Goal: Information Seeking & Learning: Find specific fact

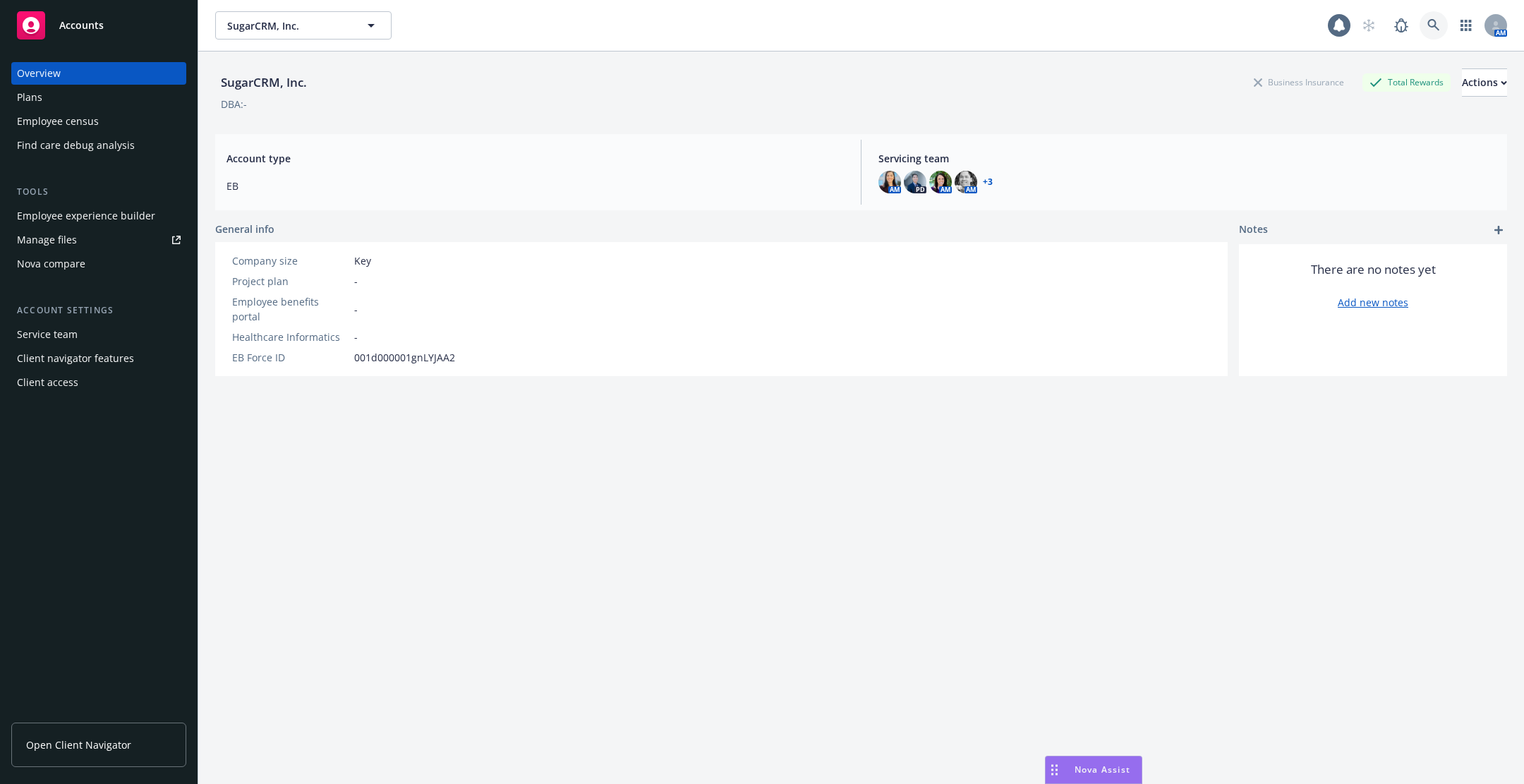
click at [1435, 19] on icon at bounding box center [1434, 26] width 13 height 13
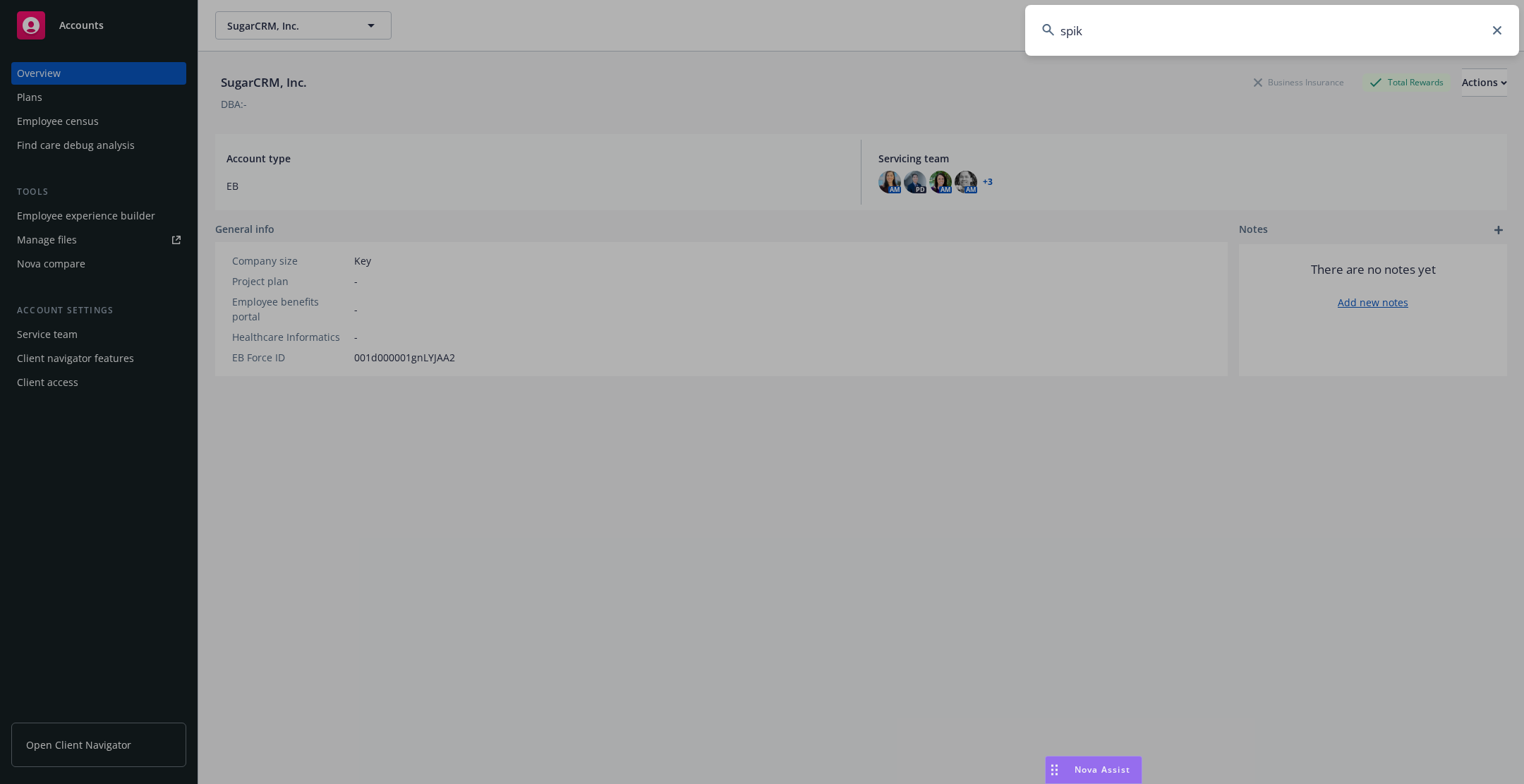
type input "spike"
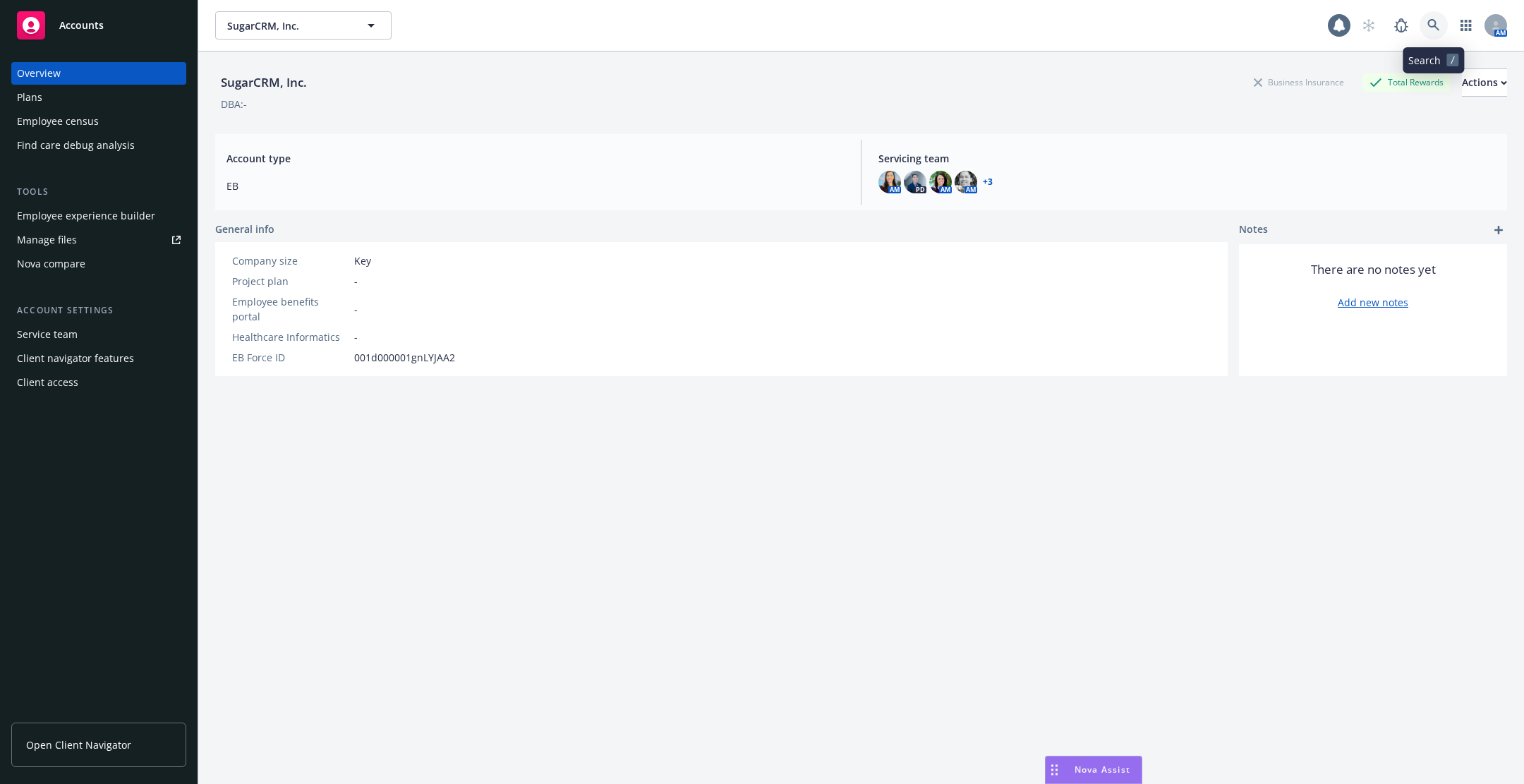
click at [1440, 13] on link at bounding box center [1433, 25] width 28 height 28
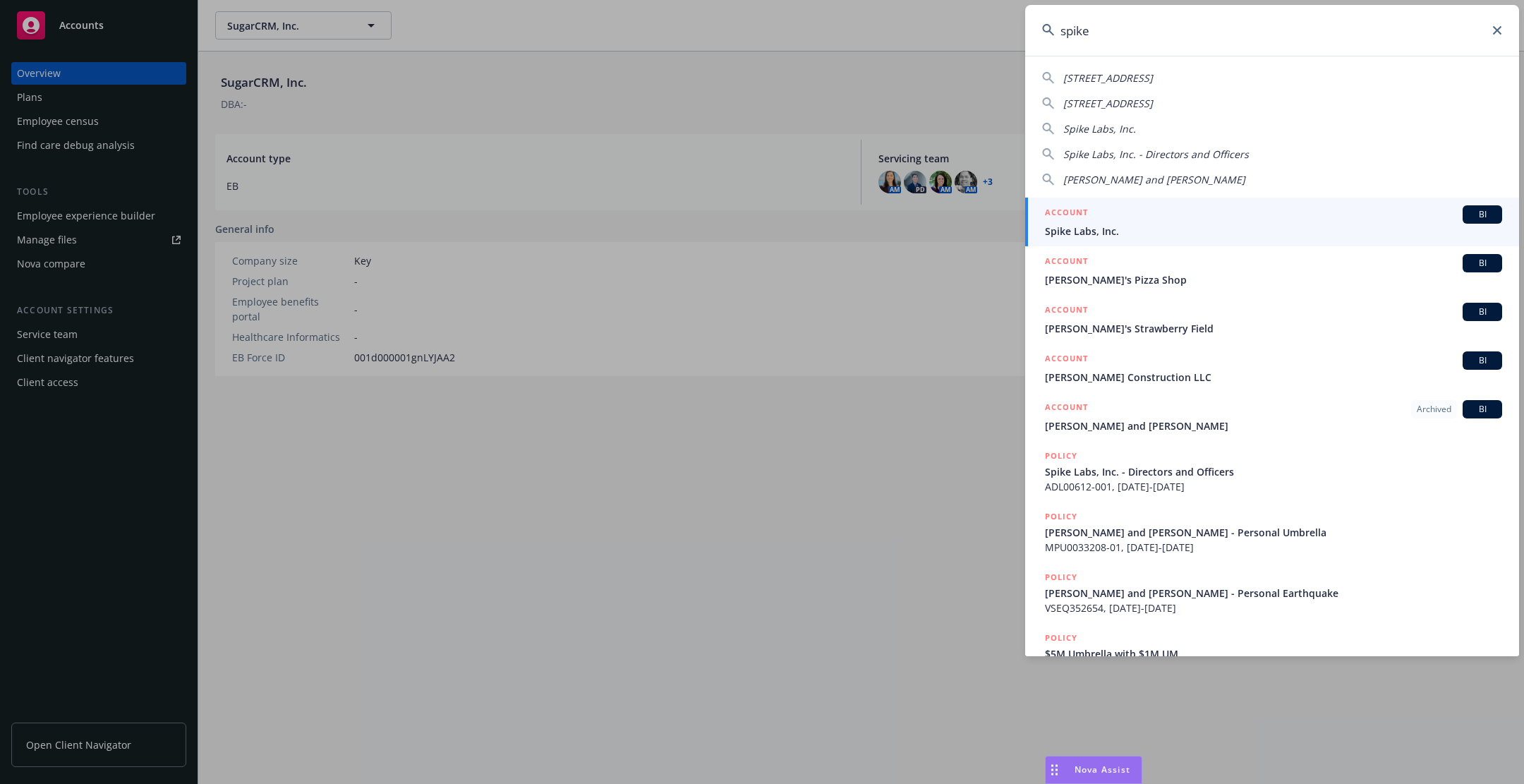
click at [1265, 37] on input "spike" at bounding box center [1272, 30] width 494 height 51
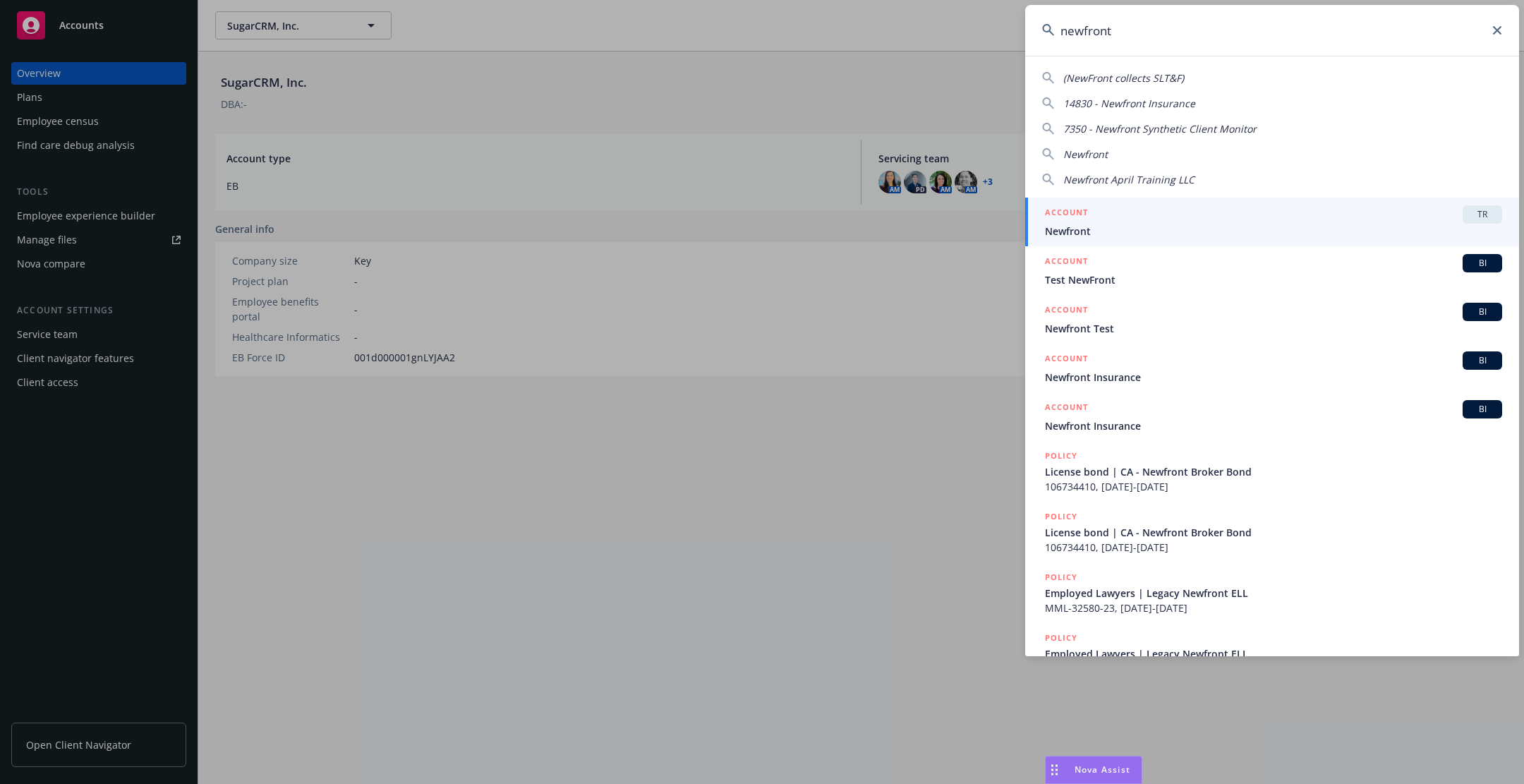
type input "newfront"
click at [1206, 216] on div "ACCOUNT TR" at bounding box center [1274, 214] width 457 height 19
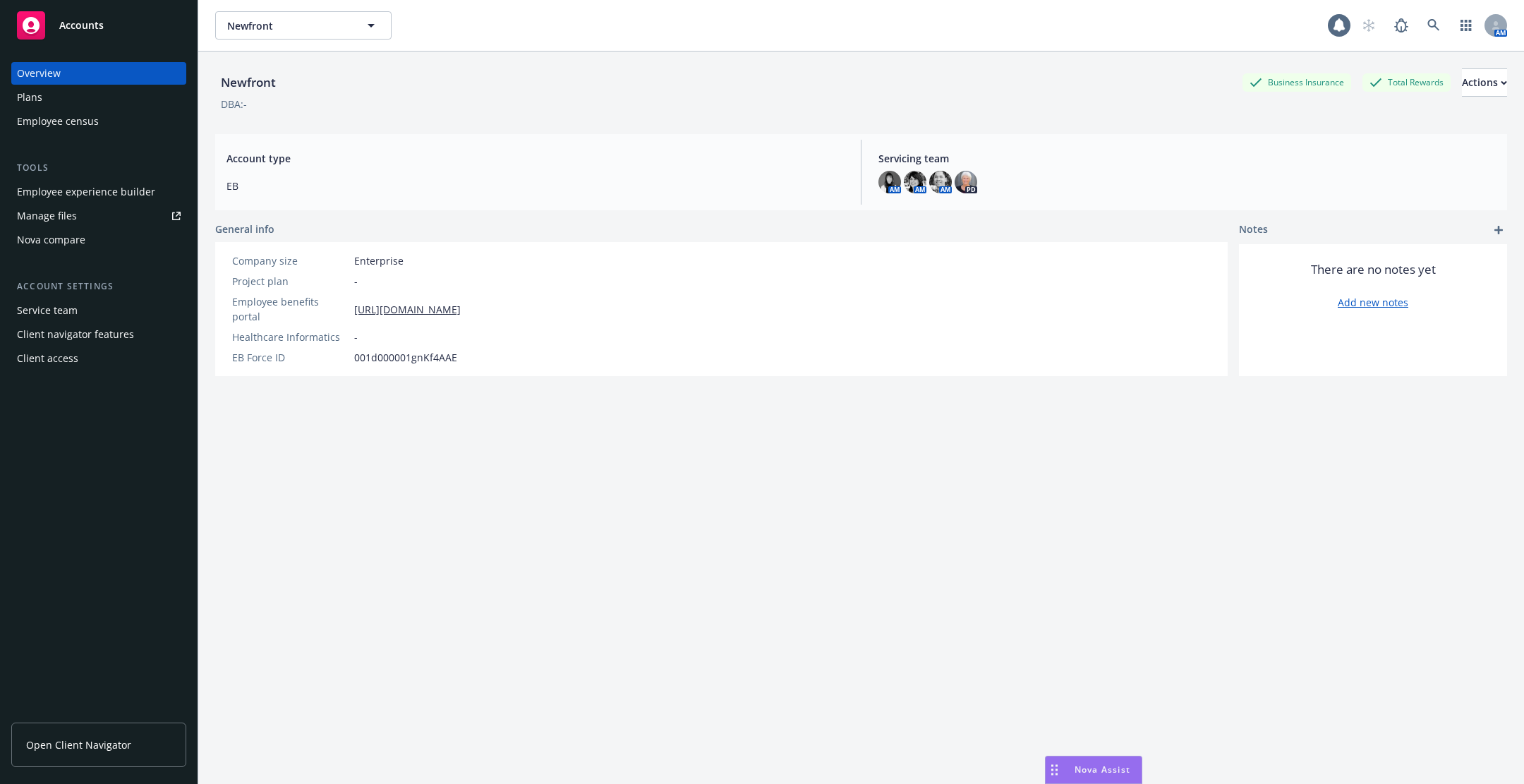
click at [80, 93] on div "Plans" at bounding box center [99, 97] width 164 height 23
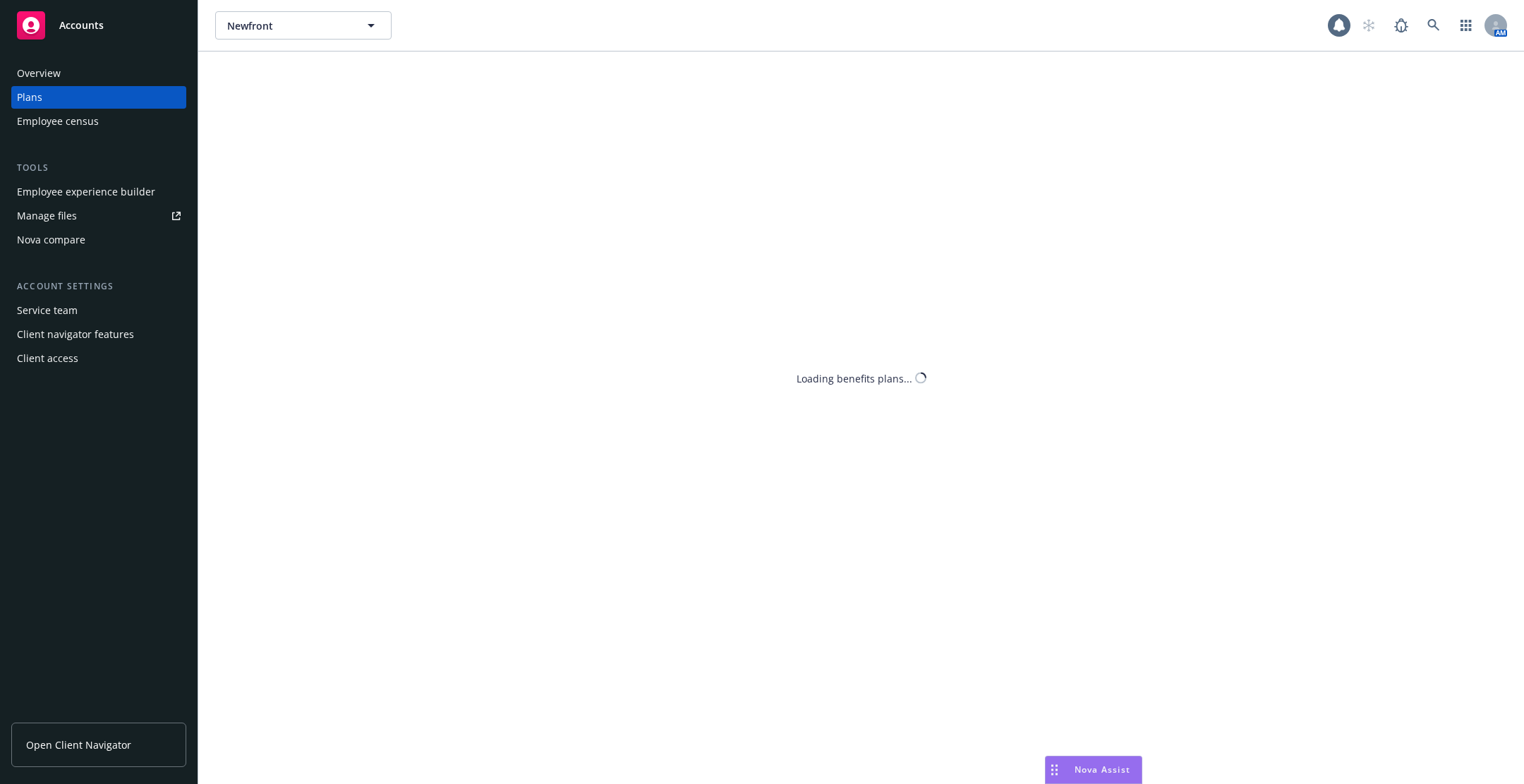
click at [79, 112] on div "Employee census" at bounding box center [58, 121] width 82 height 23
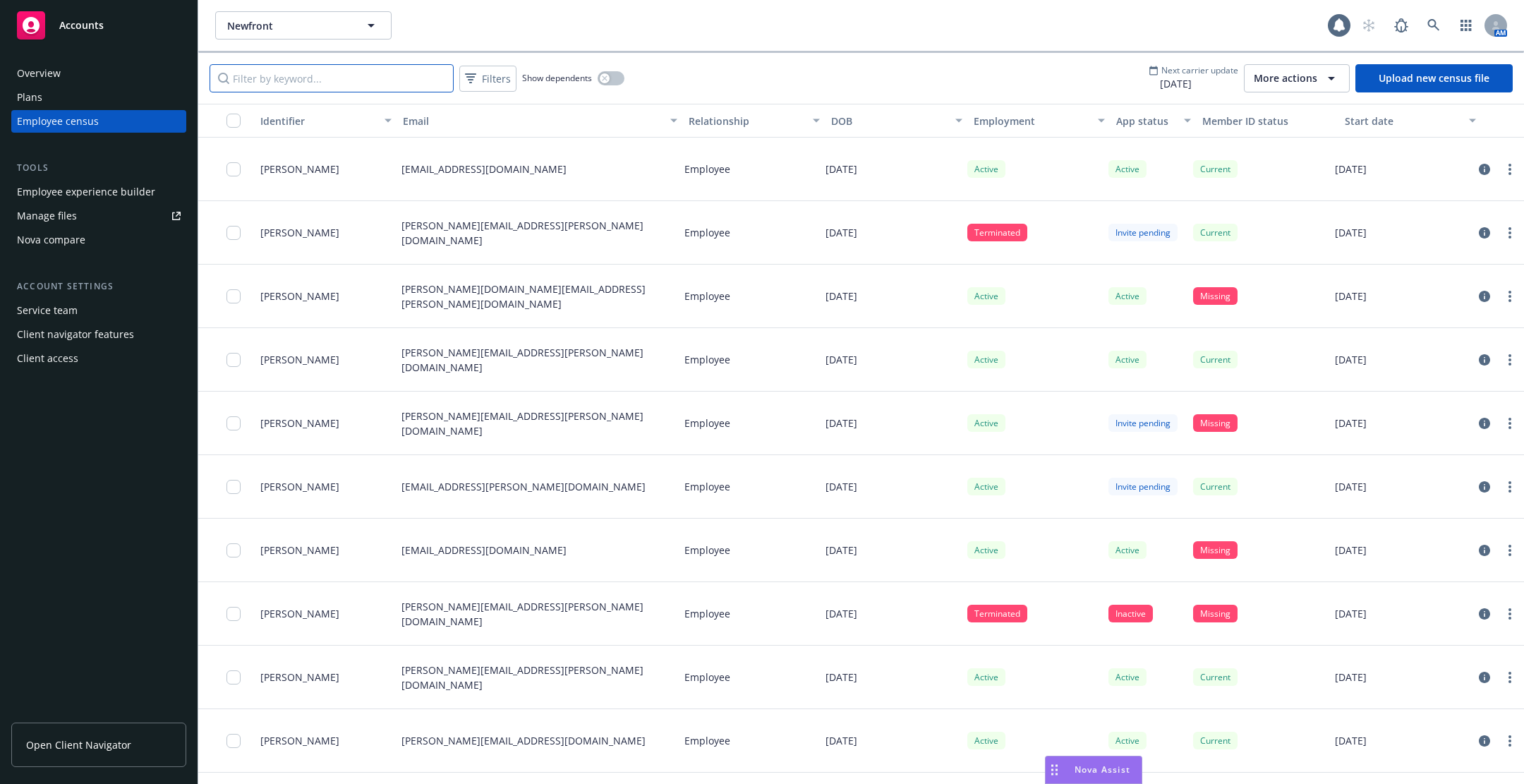
click at [385, 84] on input "Filter by keyword..." at bounding box center [331, 78] width 244 height 28
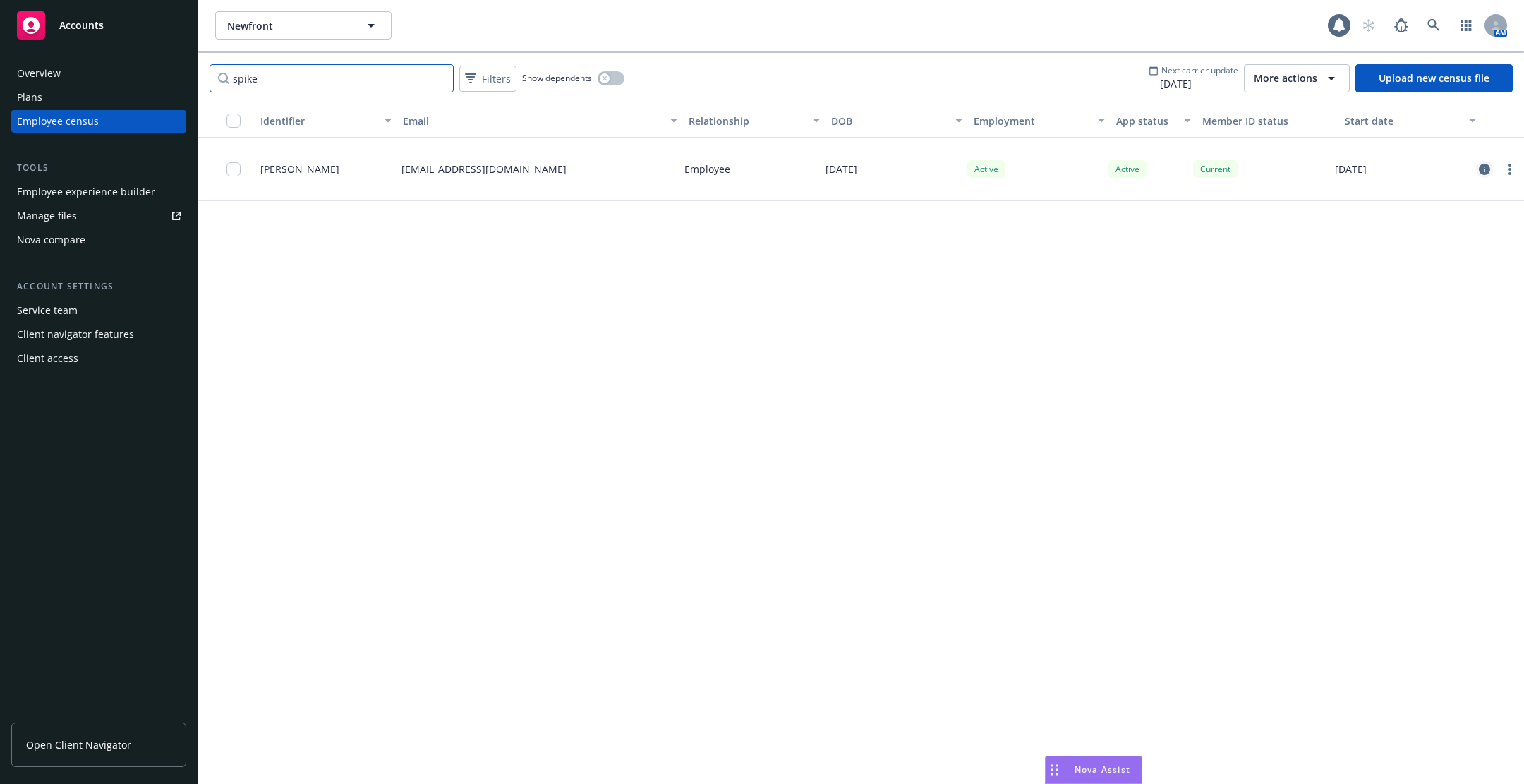
type input "spike"
click at [1488, 168] on icon "circleInformation" at bounding box center [1484, 169] width 11 height 11
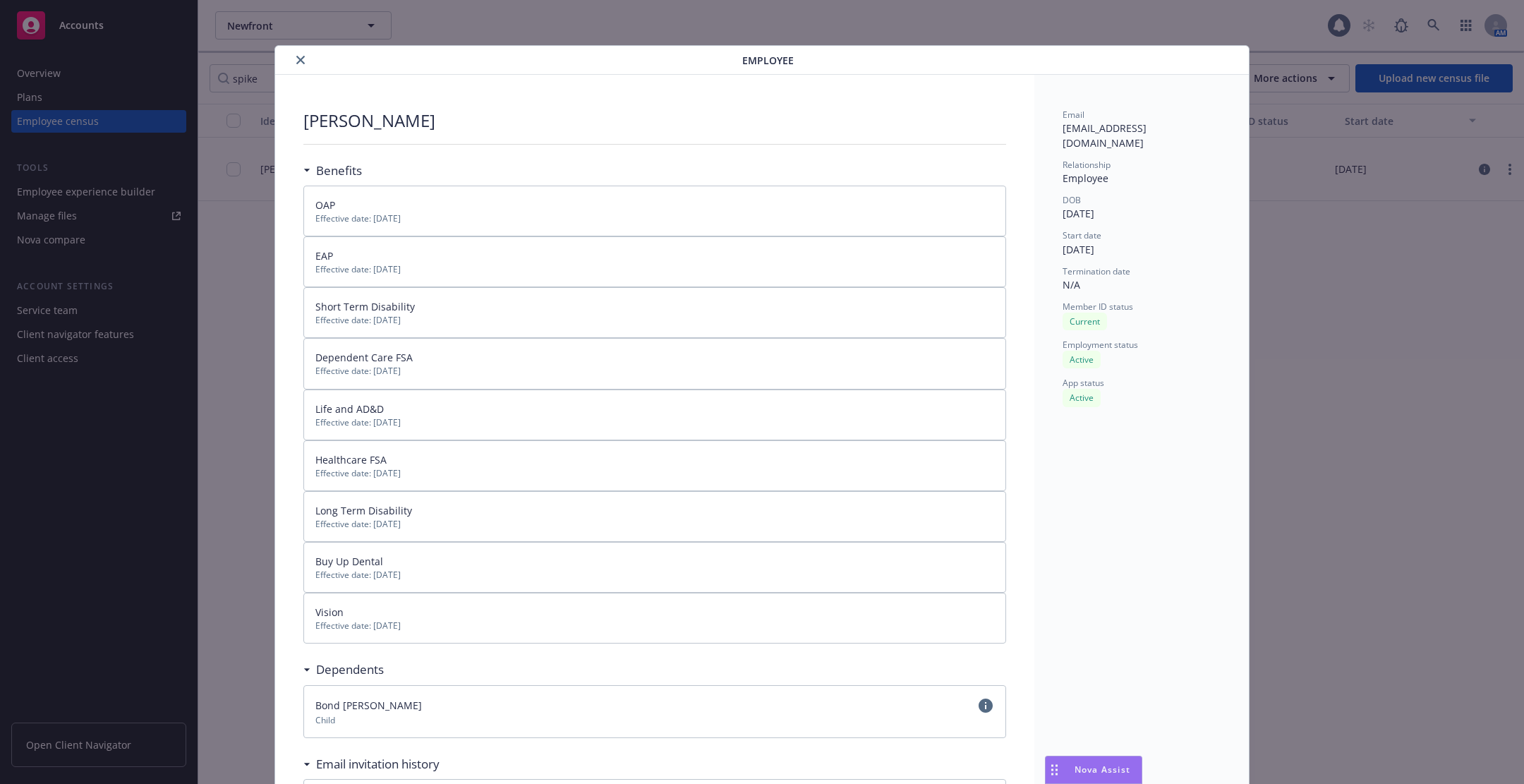
click at [303, 67] on button "close" at bounding box center [301, 60] width 17 height 17
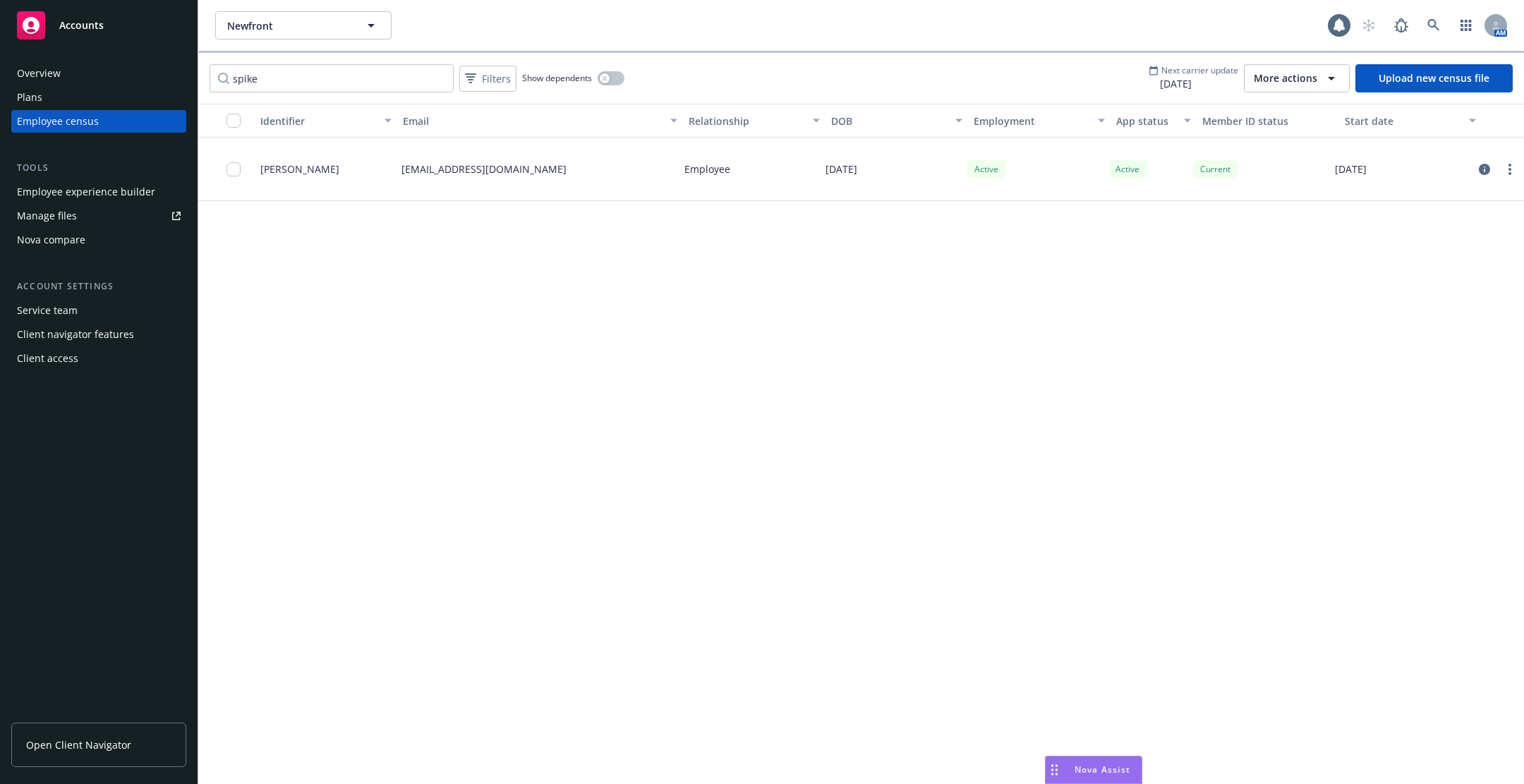
click at [309, 168] on span "[PERSON_NAME]" at bounding box center [300, 168] width 79 height 15
click at [1473, 184] on div "[PERSON_NAME] [EMAIL_ADDRESS][DOMAIN_NAME] Employee [DATE] Active Active Curren…" at bounding box center [861, 169] width 1325 height 63
click at [1483, 166] on icon "circleInformation" at bounding box center [1484, 169] width 11 height 11
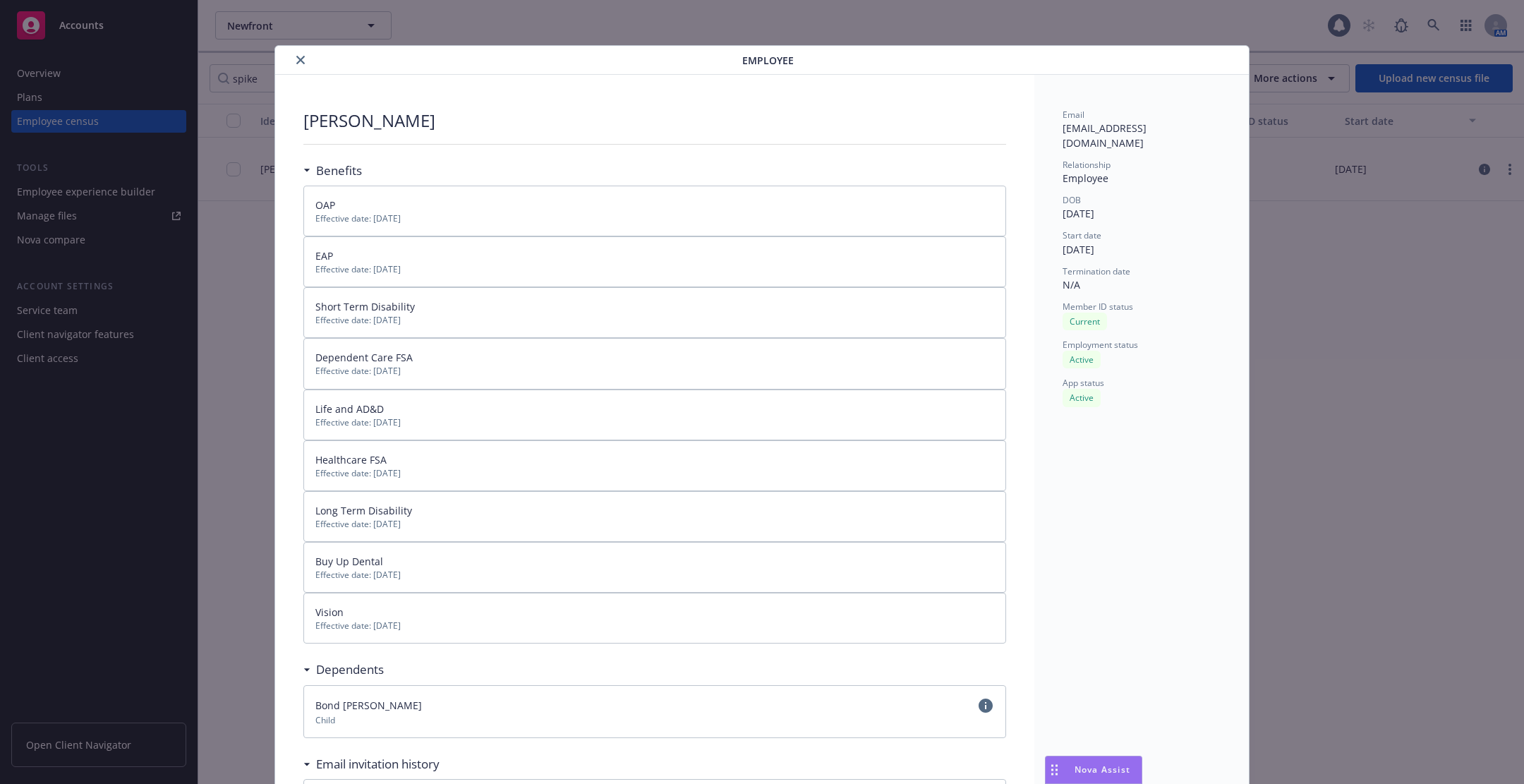
scroll to position [41, 0]
